Goal: Information Seeking & Learning: Check status

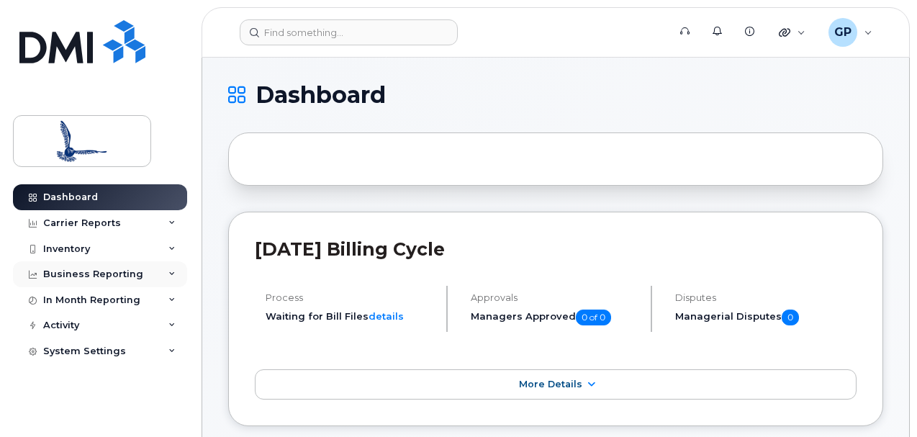
click at [122, 274] on div "Business Reporting" at bounding box center [93, 275] width 100 height 12
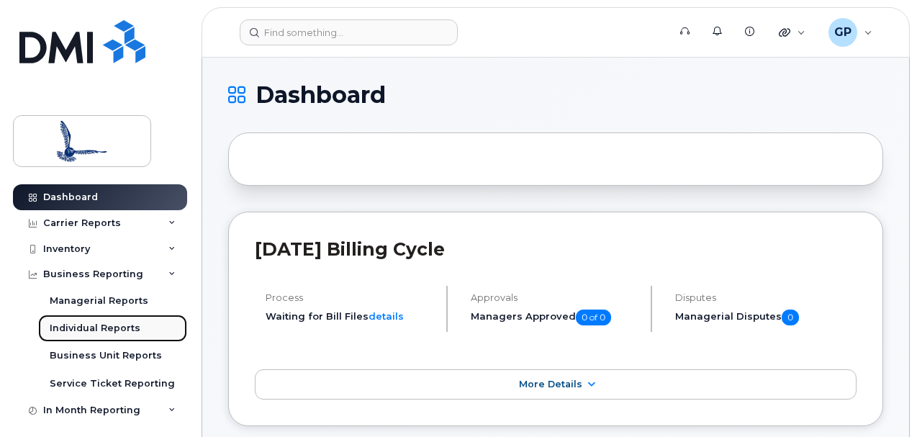
click at [102, 333] on div "Individual Reports" at bounding box center [95, 328] width 91 height 13
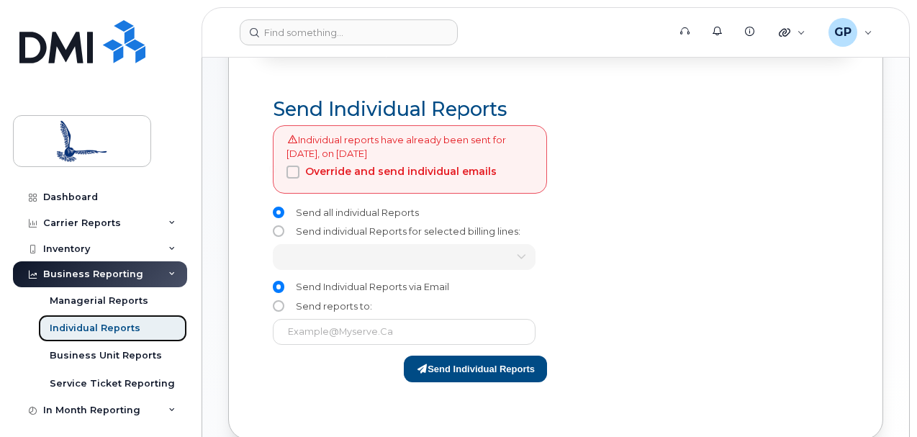
scroll to position [174, 0]
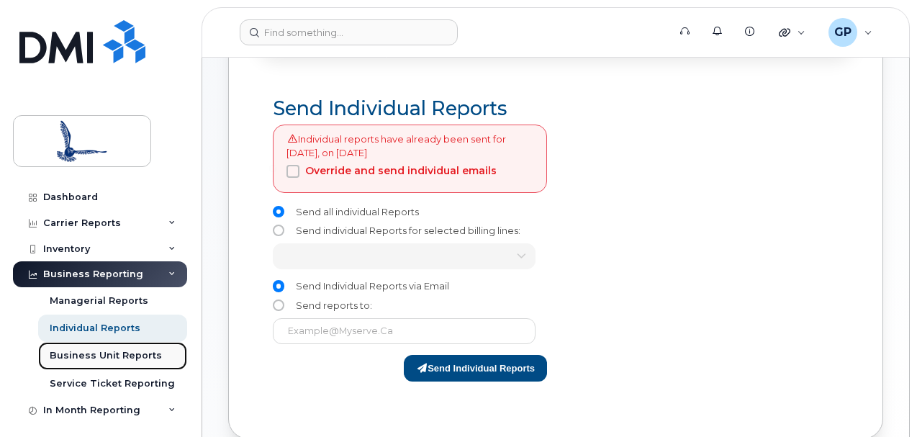
click at [115, 353] on div "Business Unit Reports" at bounding box center [106, 355] width 112 height 13
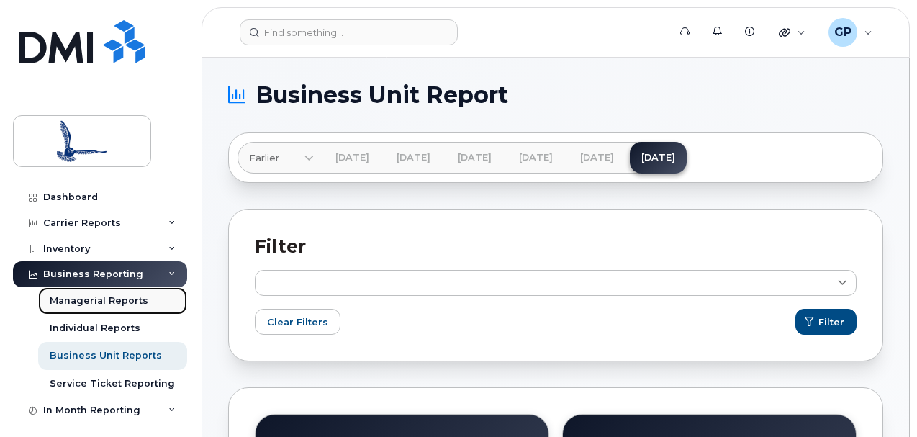
click at [101, 303] on div "Managerial Reports" at bounding box center [99, 300] width 99 height 13
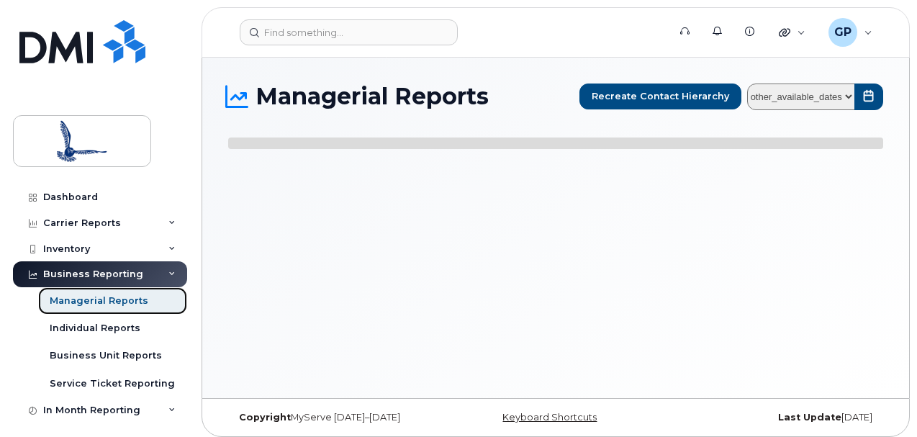
select select
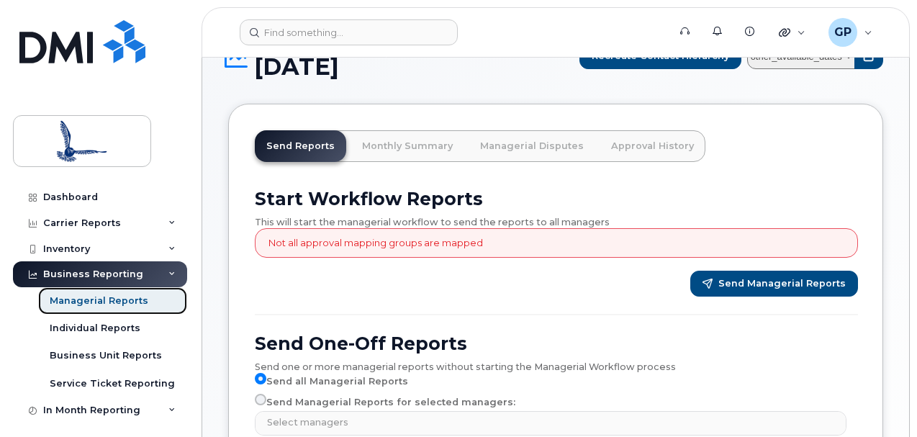
scroll to position [38, 0]
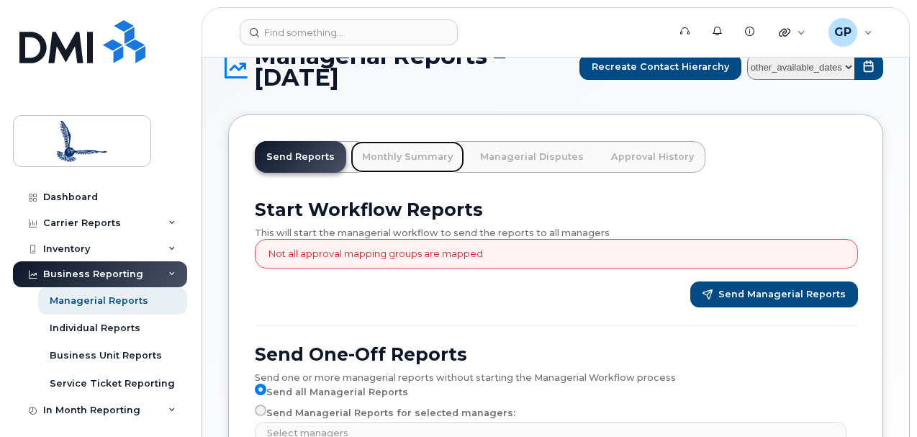
click at [420, 165] on link "Monthly Summary" at bounding box center [408, 157] width 114 height 32
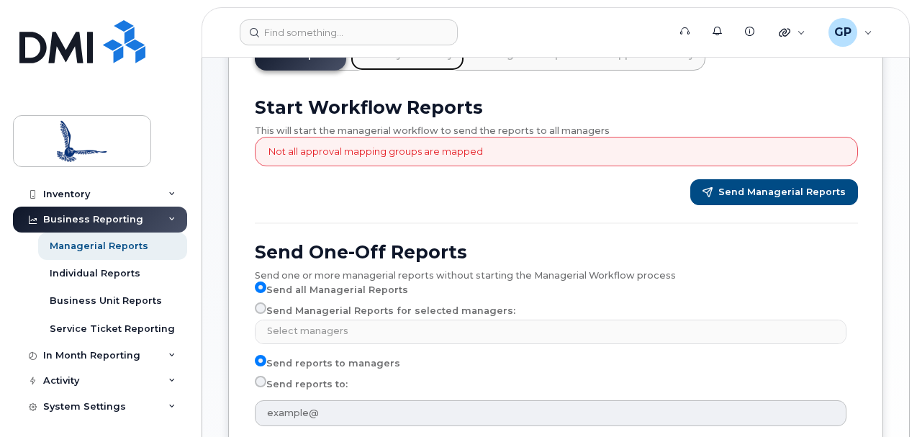
scroll to position [58, 0]
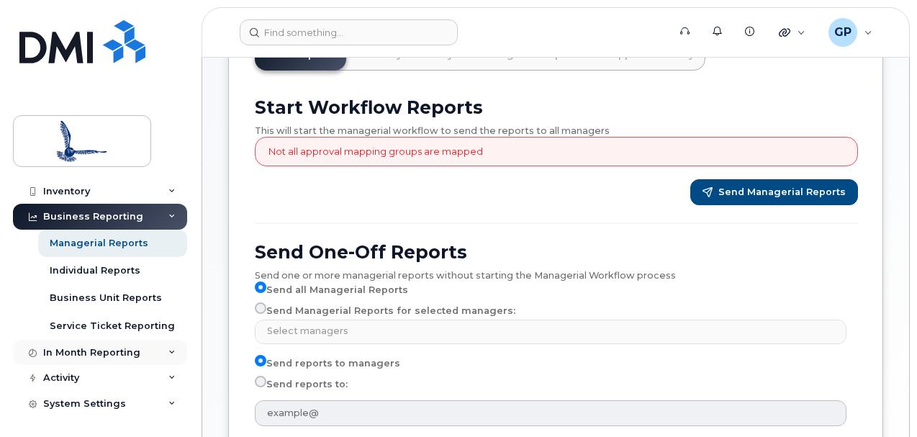
click at [168, 351] on icon at bounding box center [171, 352] width 7 height 7
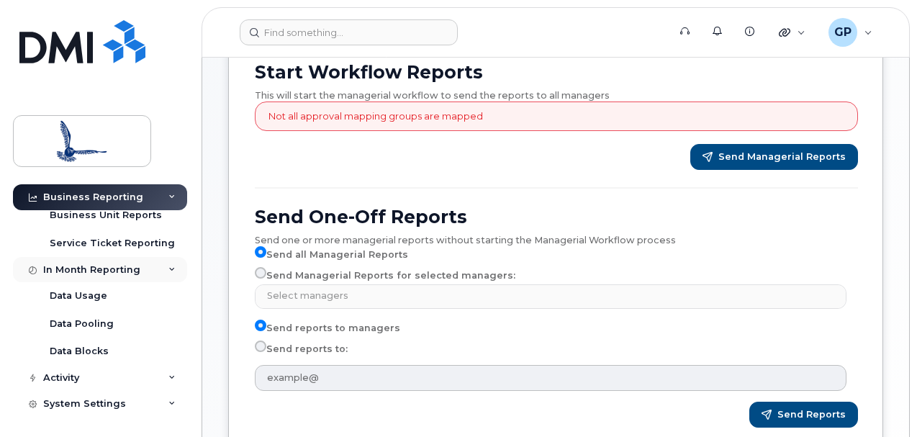
scroll to position [170, 0]
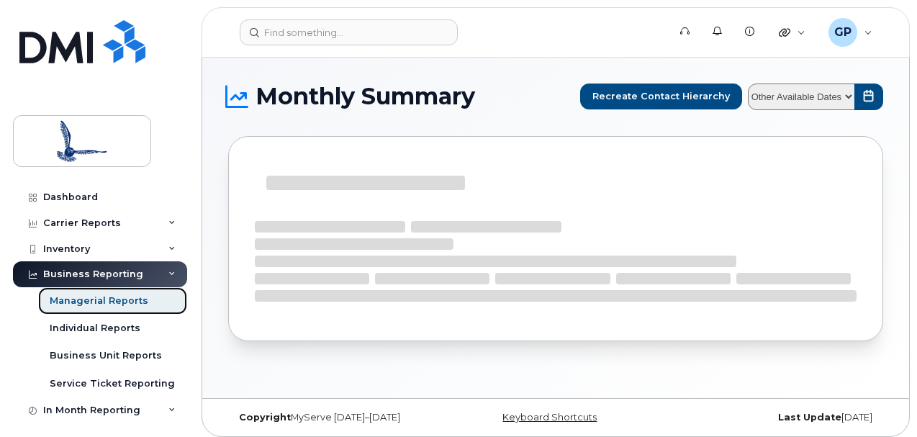
click at [143, 302] on link "Managerial Reports" at bounding box center [112, 300] width 149 height 27
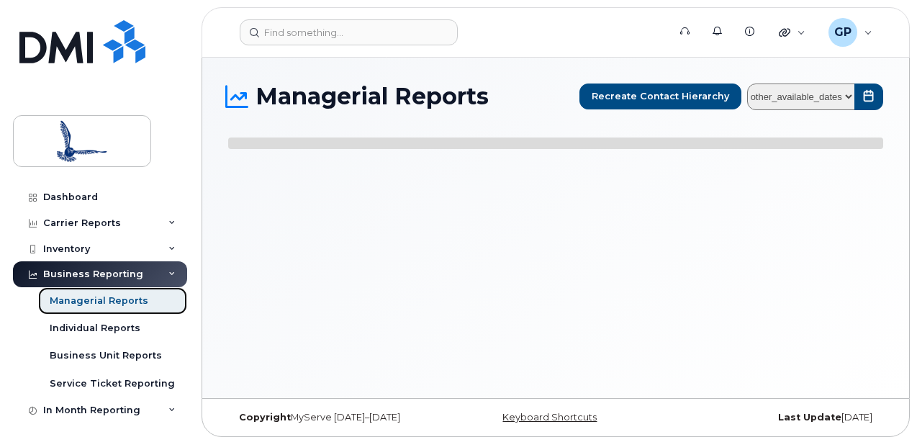
select select
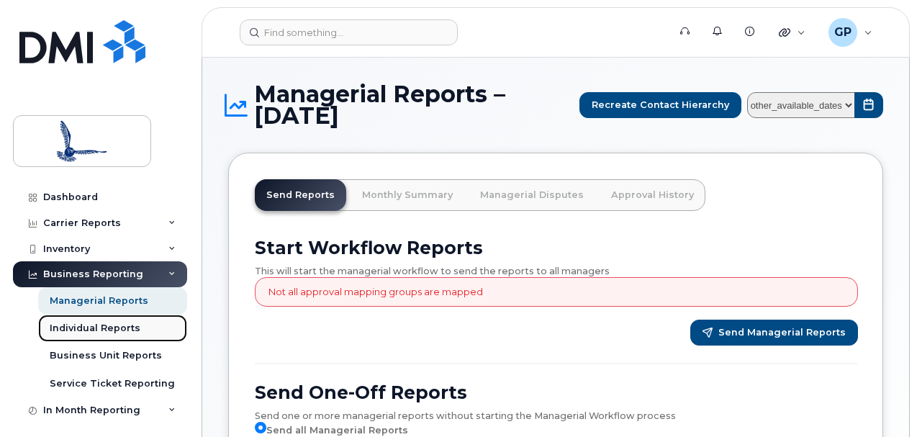
click at [125, 327] on div "Individual Reports" at bounding box center [95, 328] width 91 height 13
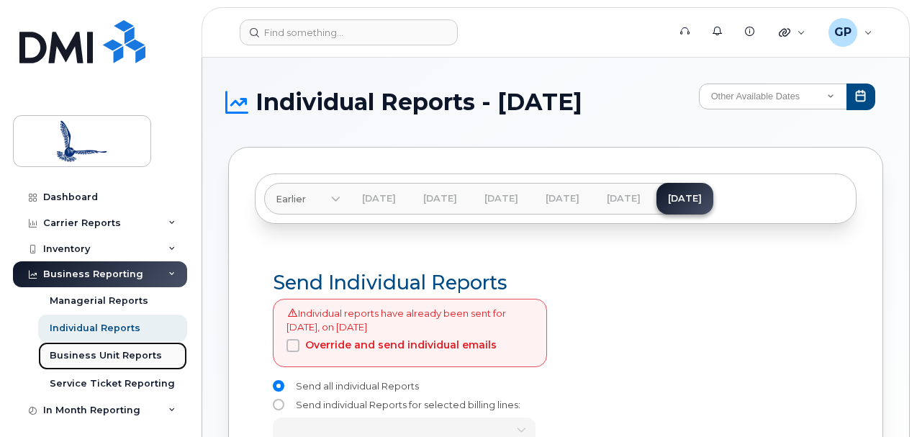
click at [146, 357] on div "Business Unit Reports" at bounding box center [106, 355] width 112 height 13
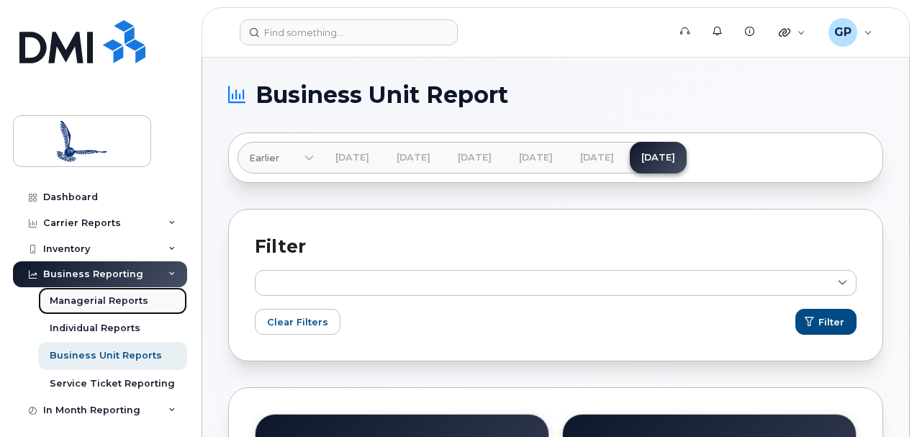
click at [105, 300] on div "Managerial Reports" at bounding box center [99, 300] width 99 height 13
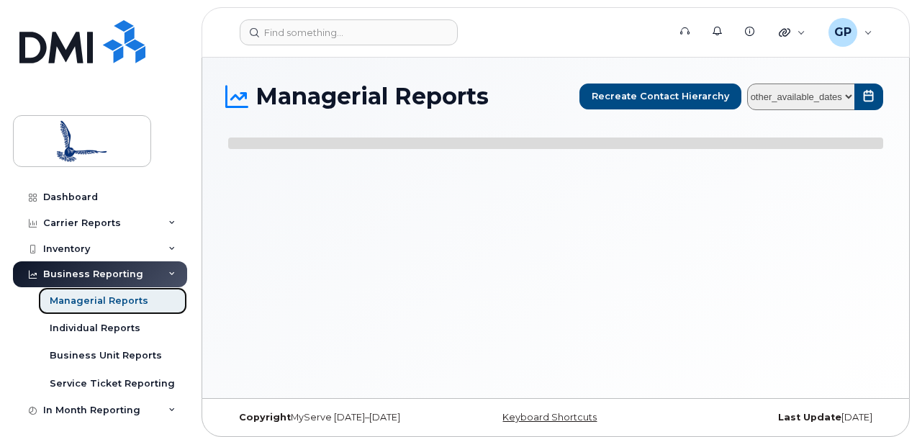
select select
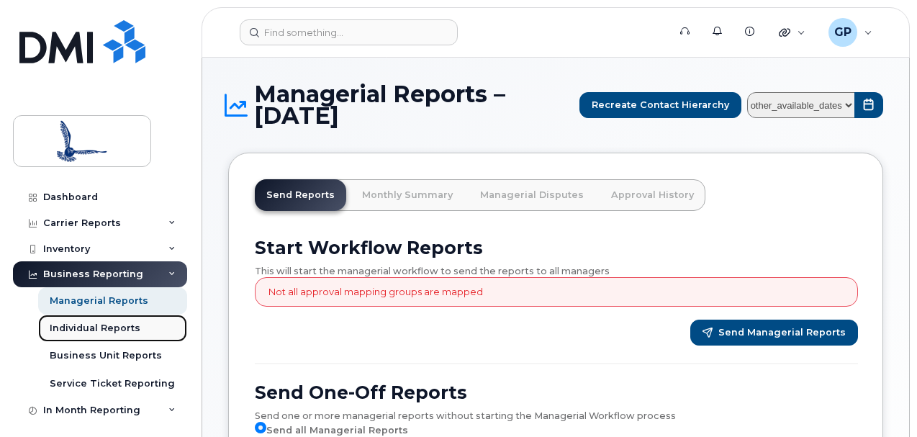
click at [118, 329] on div "Individual Reports" at bounding box center [95, 328] width 91 height 13
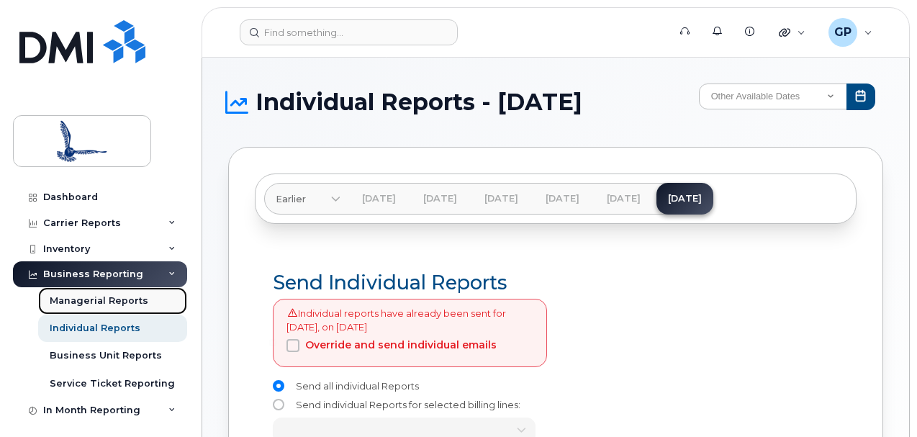
click at [141, 289] on link "Managerial Reports" at bounding box center [112, 300] width 149 height 27
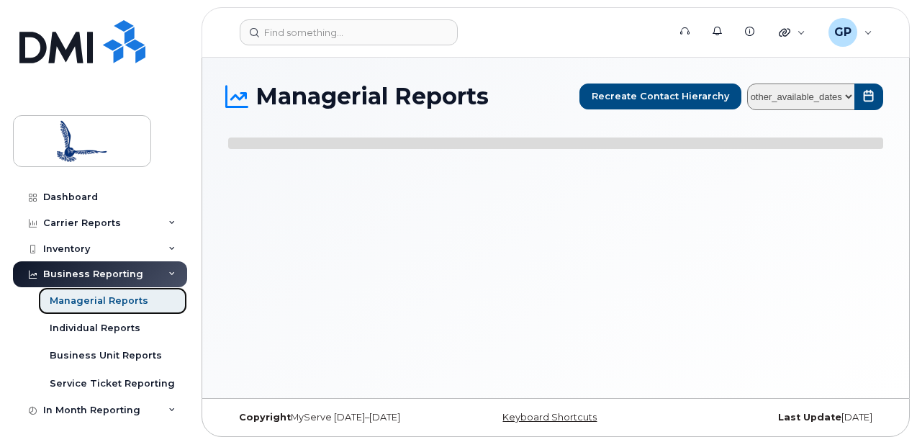
select select
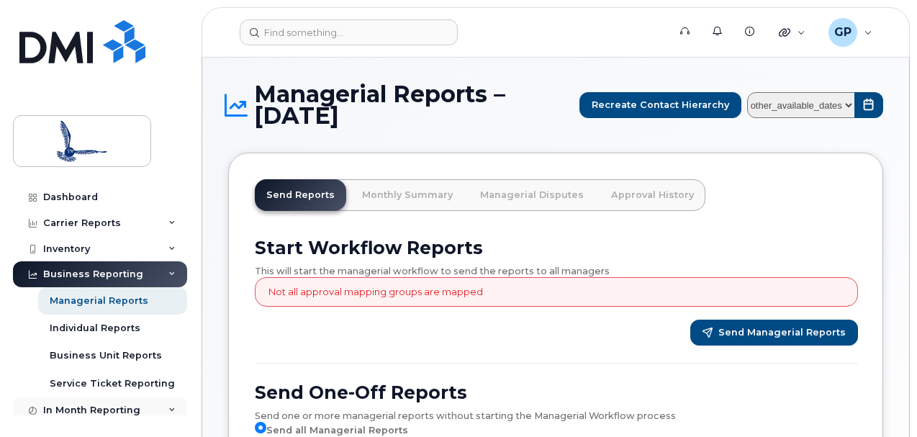
click at [136, 409] on div "In Month Reporting" at bounding box center [91, 411] width 97 height 12
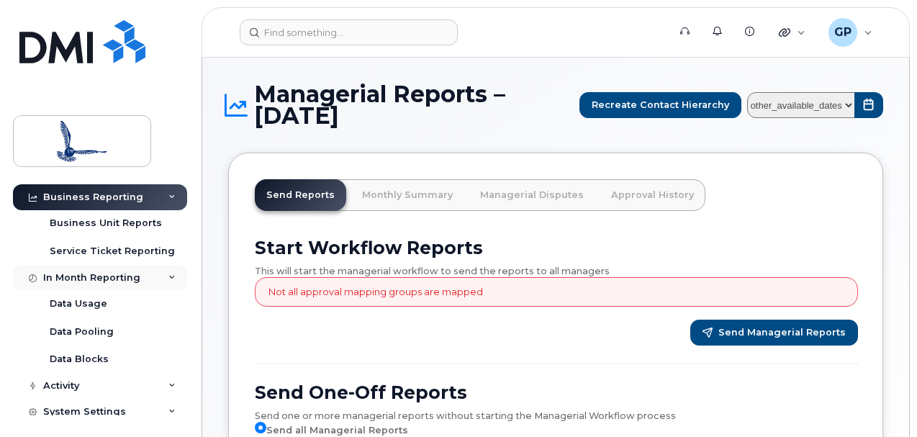
scroll to position [133, 0]
click at [98, 299] on div "Data Usage" at bounding box center [79, 303] width 58 height 13
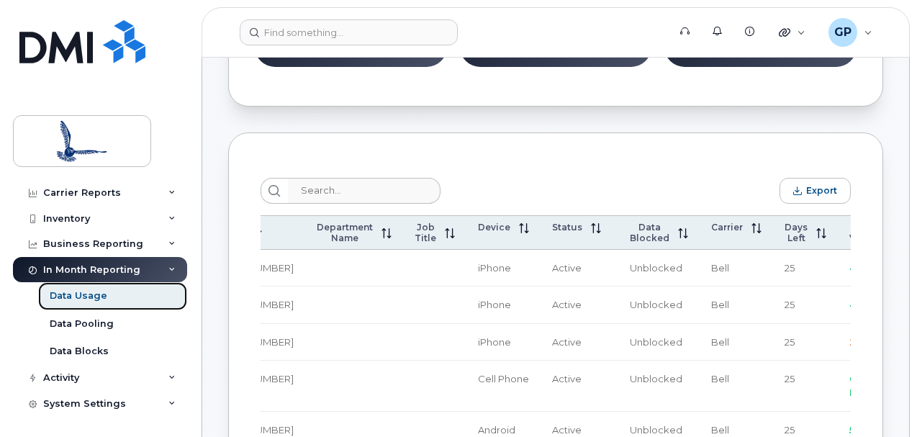
scroll to position [0, 191]
click at [901, 238] on icon at bounding box center [901, 233] width 1 height 10
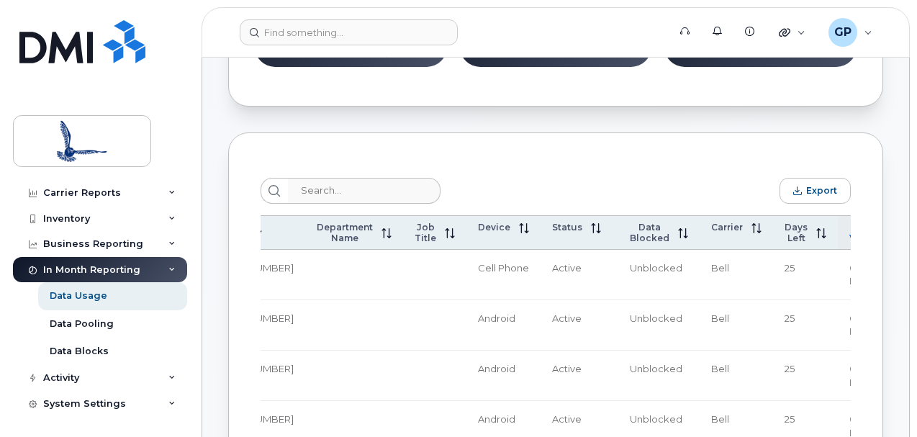
click at [894, 238] on icon at bounding box center [899, 233] width 10 height 10
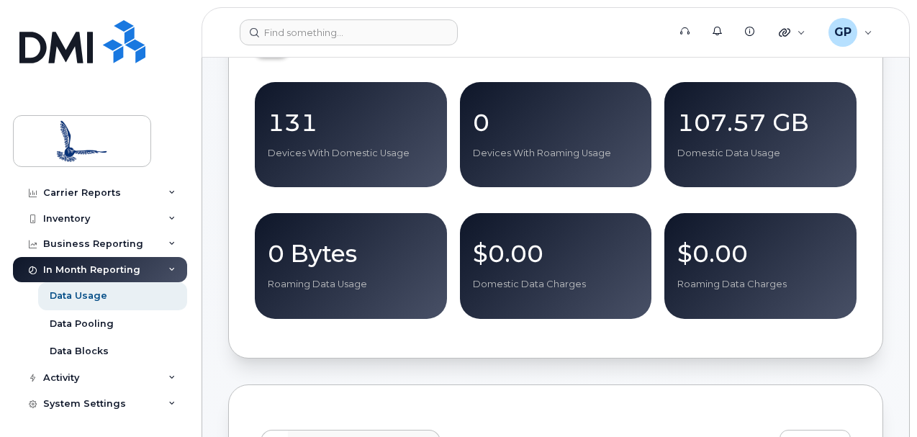
scroll to position [0, 0]
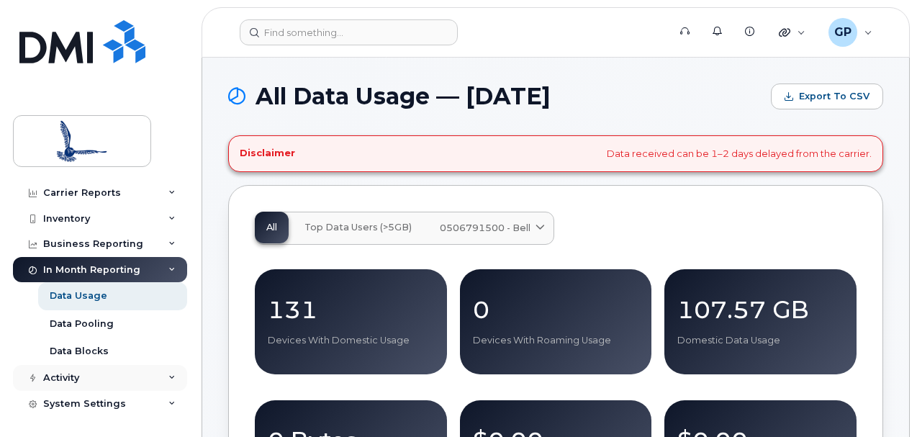
click at [168, 376] on icon at bounding box center [171, 377] width 7 height 7
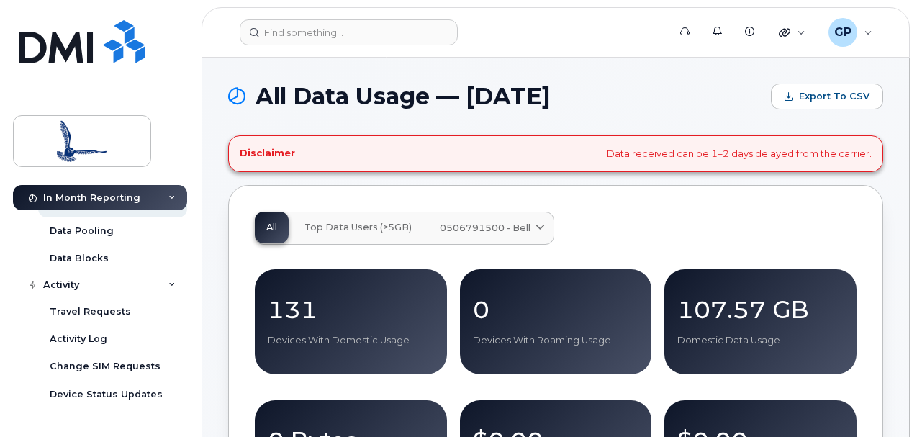
scroll to position [124, 0]
click at [101, 310] on div "Travel Requests" at bounding box center [90, 311] width 81 height 13
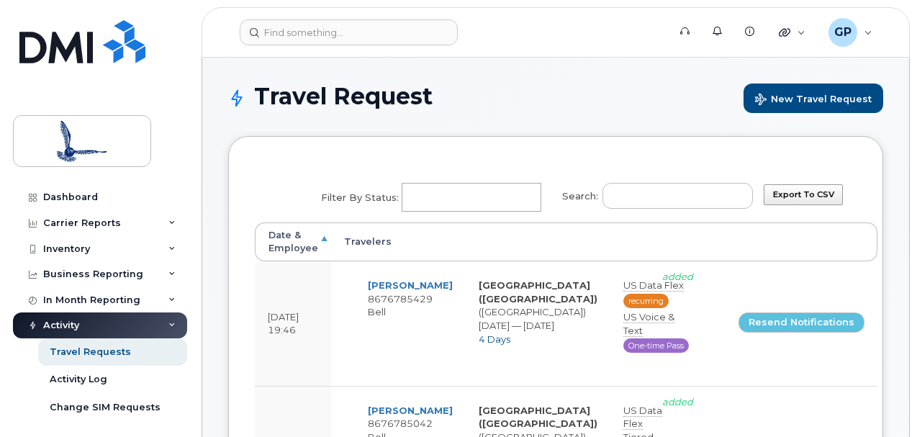
select select
